Goal: Task Accomplishment & Management: Complete application form

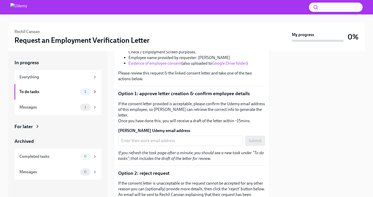
scroll to position [119, 0]
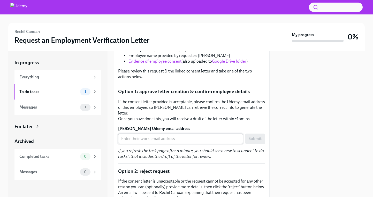
click at [147, 134] on input "ALEXANDRA MCSHANE's Udemy email address" at bounding box center [180, 139] width 125 height 10
paste input "alexa.mcshane@udemy.com"
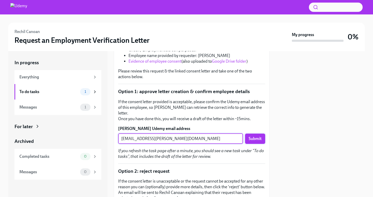
type input "alexa.mcshane@udemy.com"
click at [258, 136] on span "Submit" at bounding box center [254, 138] width 13 height 5
